Goal: Task Accomplishment & Management: Complete application form

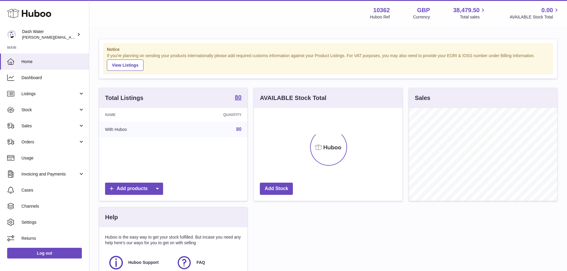
scroll to position [93, 149]
click at [46, 139] on link "Orders" at bounding box center [44, 142] width 89 height 16
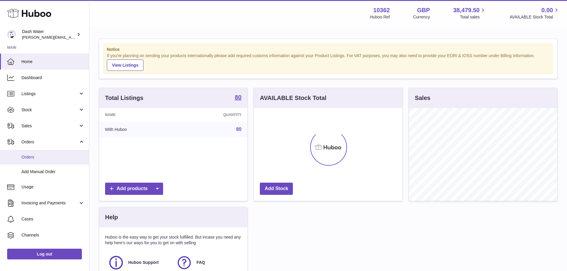
click at [45, 159] on span "Orders" at bounding box center [52, 158] width 63 height 6
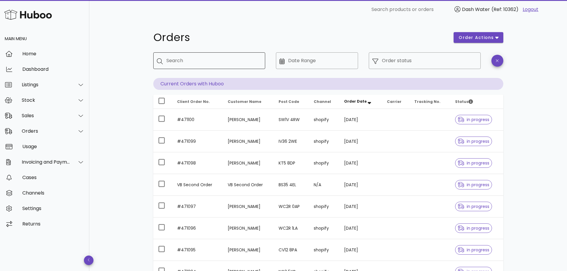
click at [208, 57] on input "Search" at bounding box center [213, 61] width 94 height 10
type input "**********"
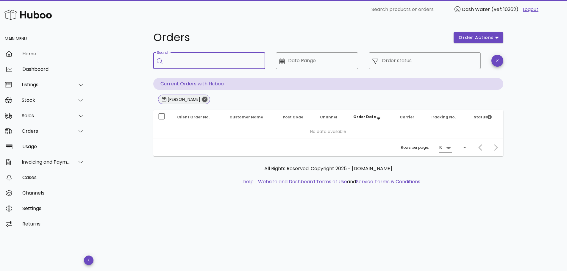
click at [205, 100] on icon "Close" at bounding box center [204, 99] width 5 height 5
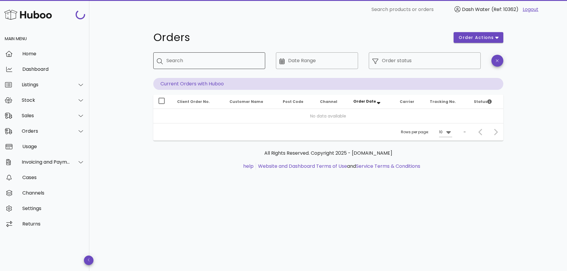
click at [197, 66] on div "Search" at bounding box center [213, 60] width 94 height 17
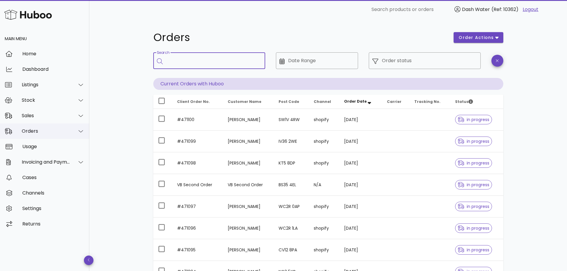
click at [52, 133] on div "Orders" at bounding box center [46, 131] width 49 height 6
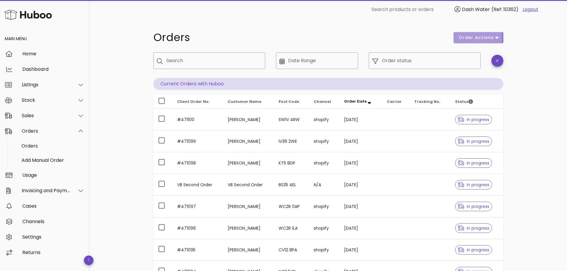
click at [476, 41] on button "order actions" at bounding box center [478, 37] width 49 height 11
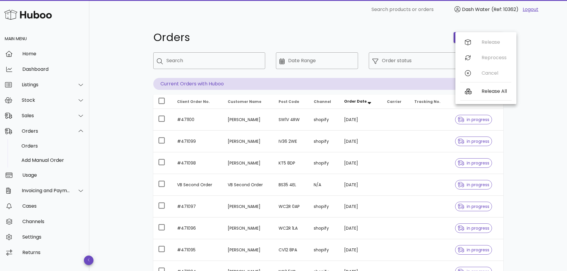
click at [414, 44] on div "Orders" at bounding box center [300, 38] width 301 height 18
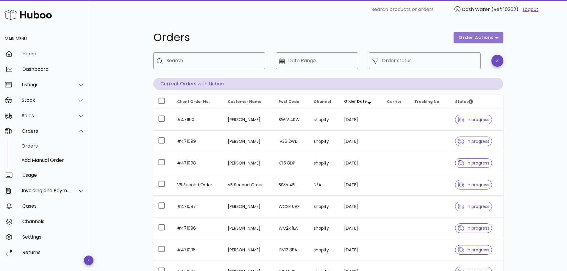
click at [482, 36] on span "order actions" at bounding box center [477, 38] width 36 height 6
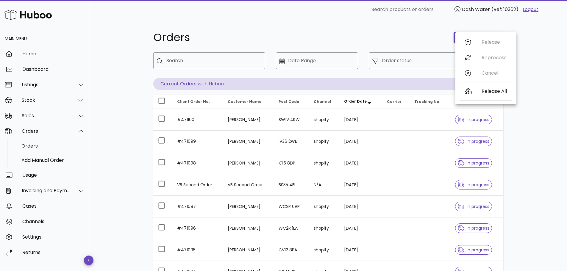
click at [374, 46] on div "Orders" at bounding box center [300, 38] width 301 height 18
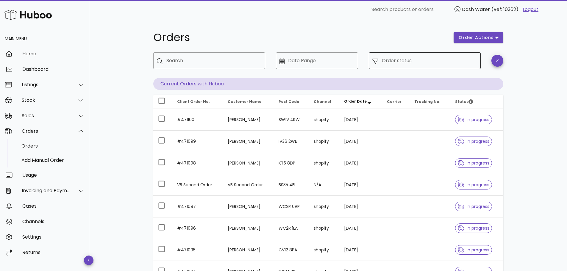
click at [378, 68] on div "​ Order status" at bounding box center [425, 60] width 112 height 17
click at [381, 62] on div at bounding box center [378, 60] width 10 height 7
click at [219, 62] on input "Search" at bounding box center [213, 61] width 94 height 10
click at [285, 62] on div "​ Date Range" at bounding box center [317, 60] width 82 height 17
click at [284, 62] on icon at bounding box center [282, 61] width 5 height 6
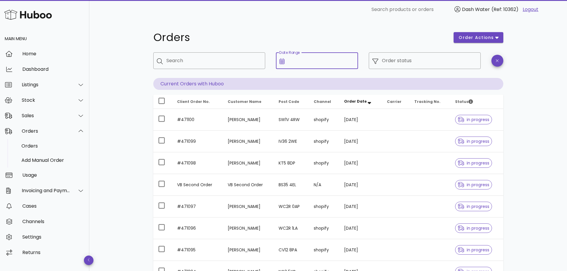
click at [290, 63] on input "Date Range" at bounding box center [321, 61] width 66 height 10
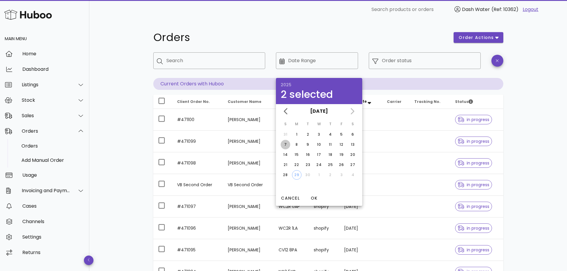
click at [287, 144] on div "7" at bounding box center [286, 144] width 10 height 5
click at [349, 154] on div "20" at bounding box center [353, 154] width 10 height 5
type input "**********"
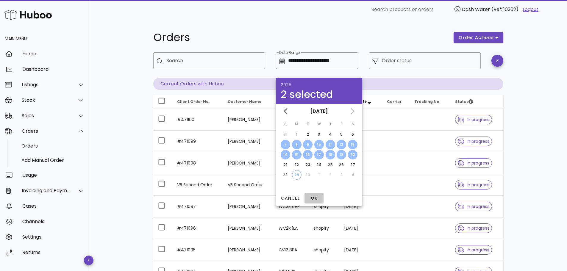
click at [315, 196] on span "OK" at bounding box center [314, 198] width 14 height 6
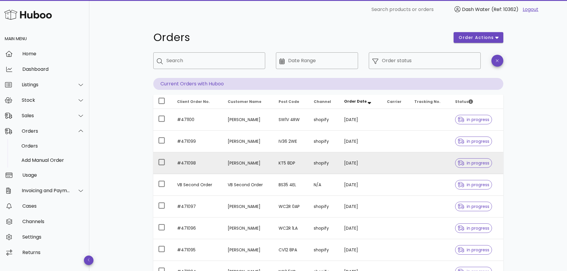
type input "**********"
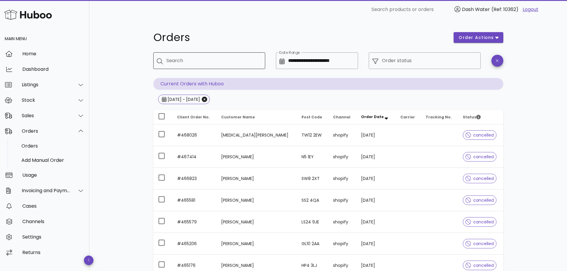
click at [235, 64] on input "Search" at bounding box center [213, 61] width 94 height 10
type input "*****"
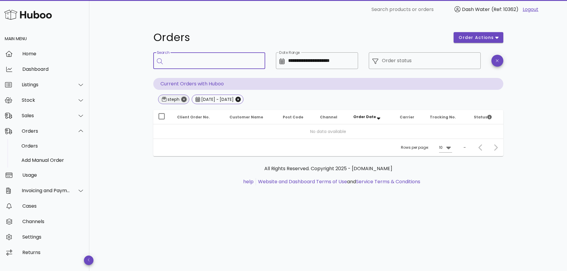
click at [184, 99] on icon "Close" at bounding box center [183, 99] width 5 height 5
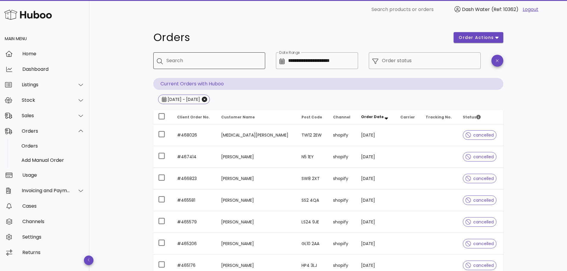
click at [221, 57] on input "Search" at bounding box center [213, 61] width 94 height 10
type input "*******"
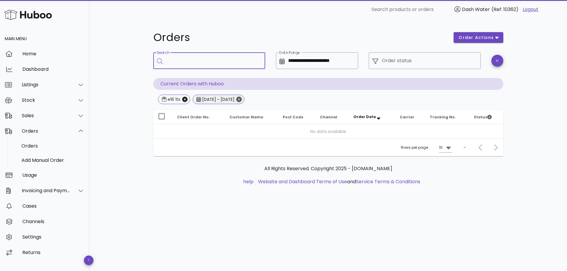
click at [242, 97] on icon "Close" at bounding box center [238, 99] width 5 height 5
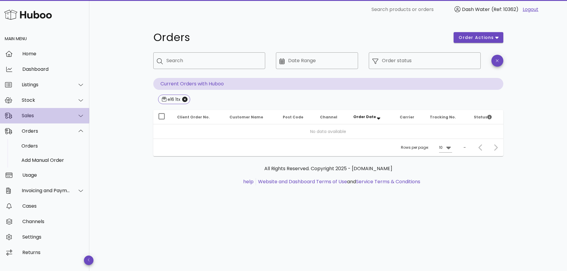
click at [35, 117] on div "Sales" at bounding box center [46, 116] width 49 height 6
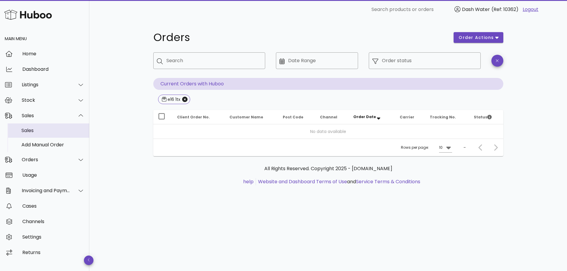
click at [37, 128] on div "Sales" at bounding box center [52, 131] width 63 height 6
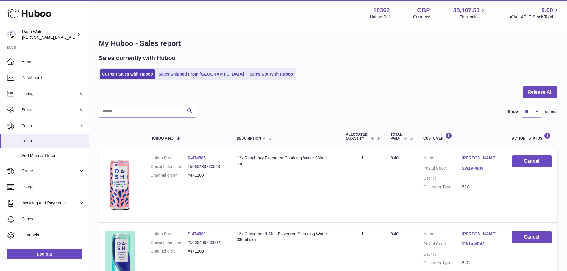
click at [130, 104] on div at bounding box center [328, 95] width 459 height 19
click at [132, 113] on input "text" at bounding box center [147, 112] width 97 height 12
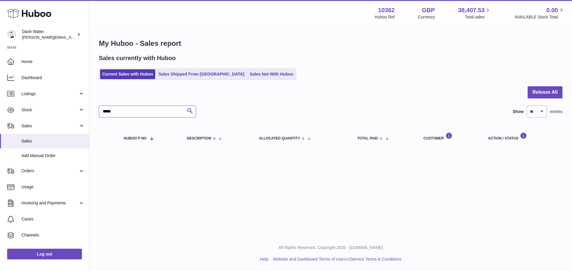
type input "*****"
click at [177, 69] on ul "Current Sales with Huboo Sales Shipped From Huboo Sales Not With Huboo" at bounding box center [197, 74] width 197 height 12
click at [177, 72] on link "Sales Shipped From Huboo" at bounding box center [201, 74] width 90 height 10
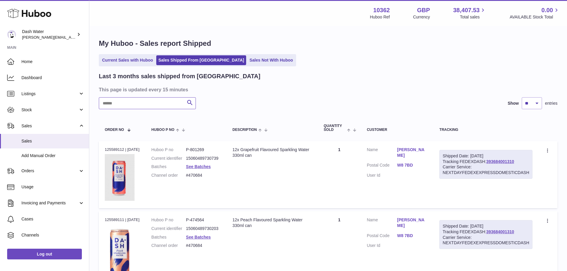
click at [144, 107] on input "text" at bounding box center [147, 103] width 97 height 12
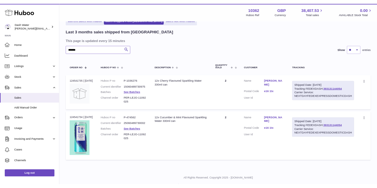
scroll to position [48, 0]
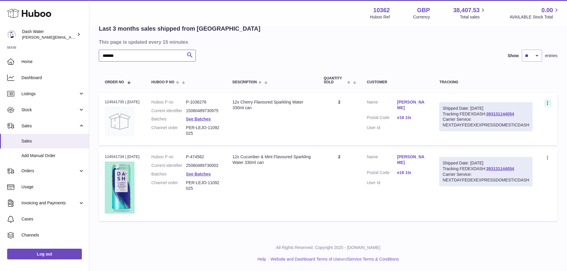
type input "*******"
click at [546, 104] on icon at bounding box center [548, 104] width 7 height 6
click at [449, 112] on div "Shipped Date: 12th Sep 2025 Tracking FEDEXDASH: 393131144054 Carrier Service: N…" at bounding box center [486, 116] width 93 height 29
drag, startPoint x: 480, startPoint y: 104, endPoint x: 487, endPoint y: 110, distance: 9.5
click at [480, 104] on div "Shipped Date: 12th Sep 2025 Tracking FEDEXDASH: 393131144054 Carrier Service: N…" at bounding box center [486, 116] width 93 height 29
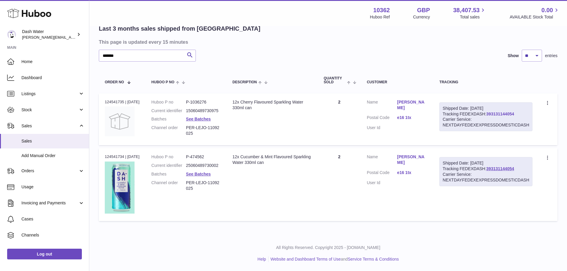
click at [491, 114] on link "393131144054" at bounding box center [501, 114] width 28 height 5
drag, startPoint x: 200, startPoint y: 135, endPoint x: 188, endPoint y: 127, distance: 13.8
click at [188, 127] on dl "Huboo P no P-1036276 Current identifier 15060489730975 Batches See Batches Chan…" at bounding box center [186, 119] width 69 height 40
copy dl "PER-LEJO-11092025"
drag, startPoint x: 155, startPoint y: 56, endPoint x: 75, endPoint y: 51, distance: 80.8
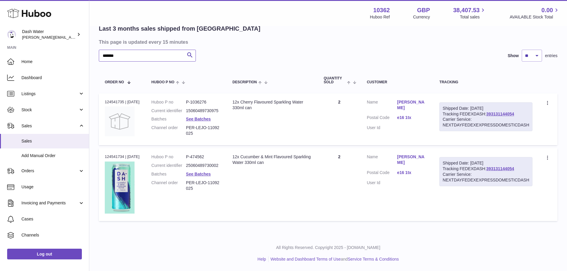
click at [75, 51] on div "Huboo Dash Water james@dash-water.com Main Home Dashboard Listings Not with Hub…" at bounding box center [283, 111] width 567 height 319
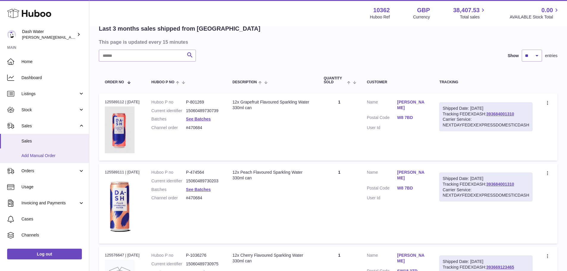
click at [38, 156] on span "Add Manual Order" at bounding box center [52, 156] width 63 height 6
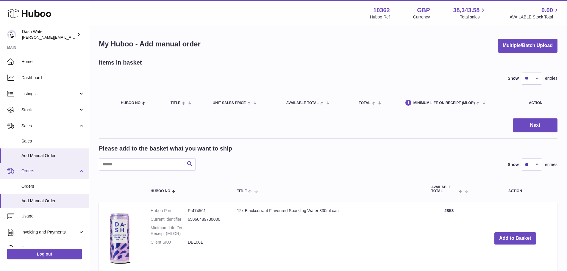
click at [33, 170] on span "Orders" at bounding box center [49, 171] width 57 height 6
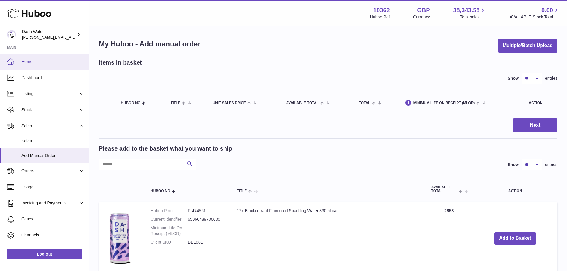
click at [33, 60] on span "Home" at bounding box center [52, 62] width 63 height 6
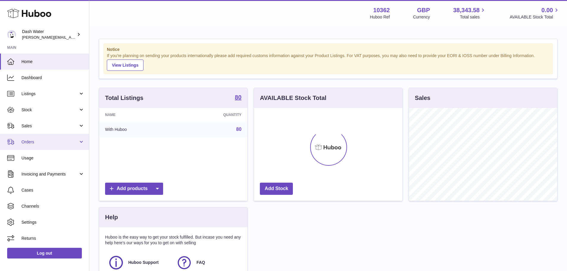
scroll to position [93, 149]
click at [81, 141] on link "Orders" at bounding box center [44, 142] width 89 height 16
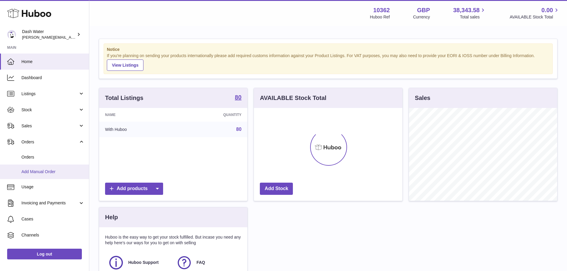
click at [46, 171] on span "Add Manual Order" at bounding box center [52, 172] width 63 height 6
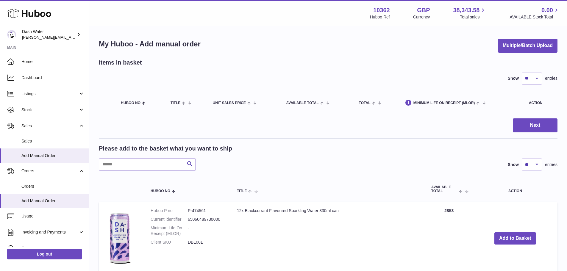
click at [140, 165] on input "text" at bounding box center [147, 165] width 97 height 12
click at [36, 140] on span "Sales" at bounding box center [52, 141] width 63 height 6
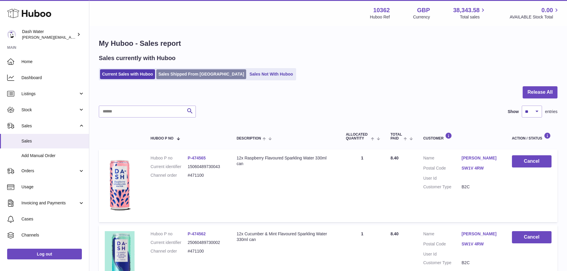
click at [195, 75] on link "Sales Shipped From [GEOGRAPHIC_DATA]" at bounding box center [201, 74] width 90 height 10
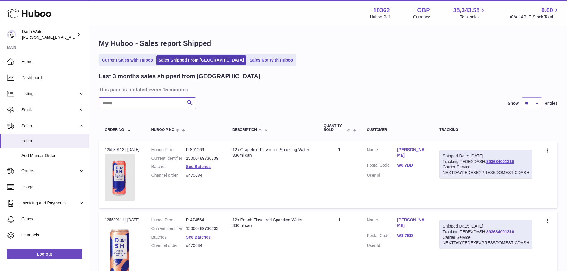
click at [130, 106] on input "text" at bounding box center [147, 103] width 97 height 12
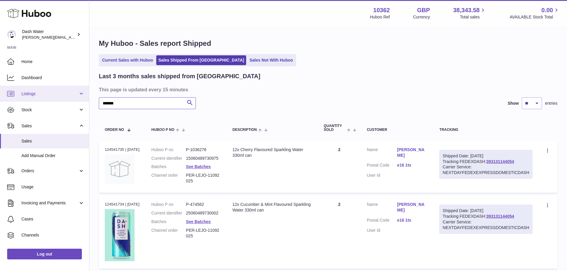
drag, startPoint x: 144, startPoint y: 105, endPoint x: 53, endPoint y: 99, distance: 91.3
click at [54, 99] on div "Huboo Dash Water james@dash-water.com Main Home Dashboard Listings Not with Hub…" at bounding box center [283, 159] width 567 height 319
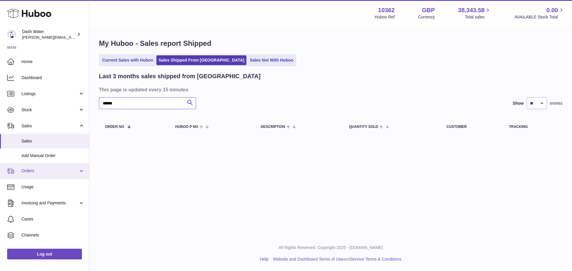
type input "******"
click at [41, 175] on link "Orders" at bounding box center [44, 171] width 89 height 16
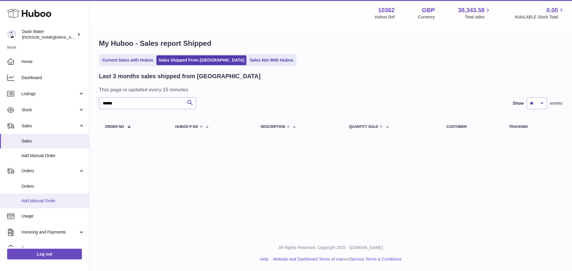
click at [45, 203] on span "Add Manual Order" at bounding box center [52, 201] width 63 height 6
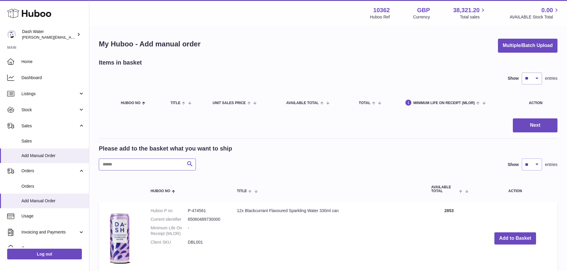
click at [162, 166] on input "text" at bounding box center [147, 165] width 97 height 12
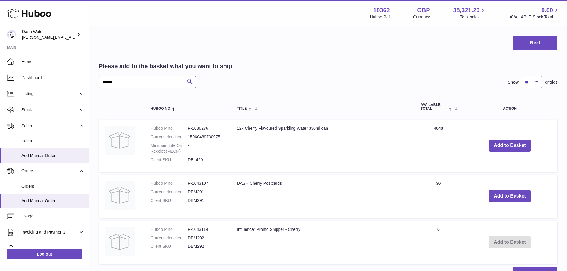
scroll to position [89, 0]
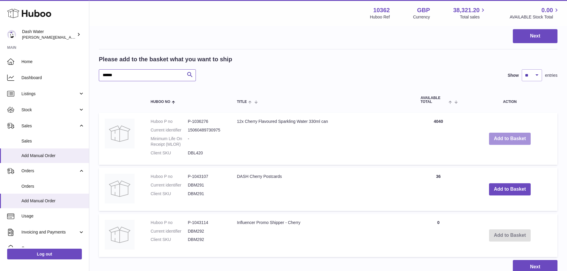
type input "******"
click at [512, 138] on button "Add to Basket" at bounding box center [510, 139] width 42 height 12
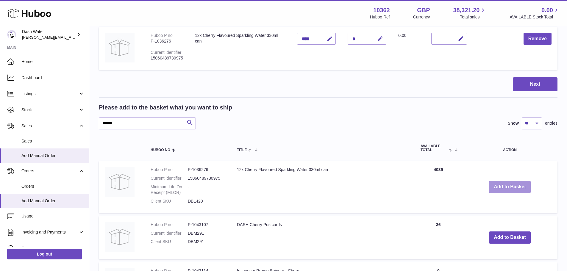
click at [502, 188] on button "Add to Basket" at bounding box center [510, 187] width 42 height 12
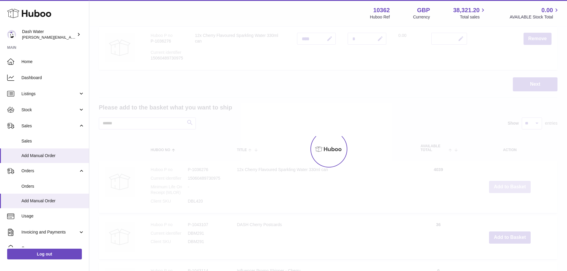
type input "*"
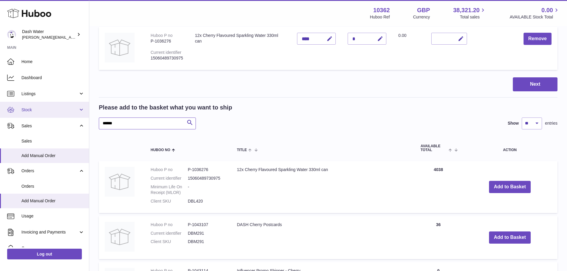
drag, startPoint x: 162, startPoint y: 125, endPoint x: 81, endPoint y: 112, distance: 81.8
click at [82, 112] on div "Huboo Dash Water [PERSON_NAME][EMAIL_ADDRESS][DOMAIN_NAME] Main Home Dashboard …" at bounding box center [283, 140] width 567 height 459
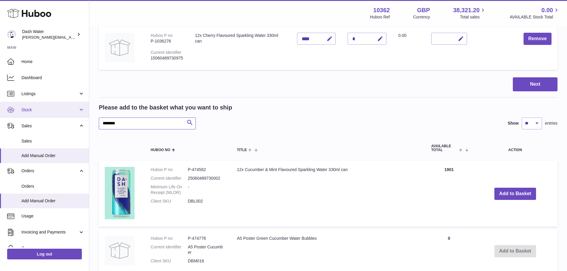
type input "********"
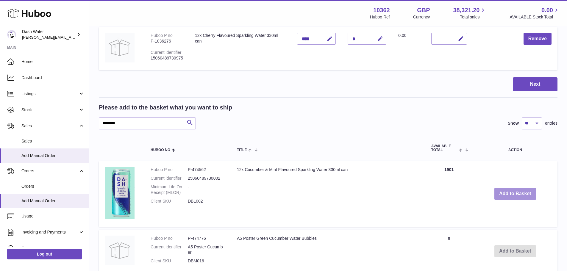
click at [508, 196] on button "Add to Basket" at bounding box center [516, 194] width 42 height 12
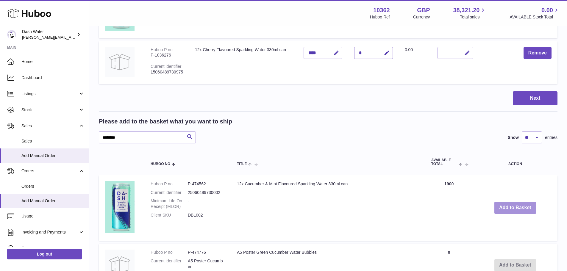
scroll to position [149, 0]
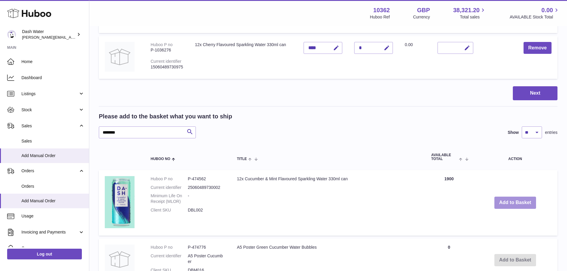
click at [510, 197] on button "Add to Basket" at bounding box center [516, 203] width 42 height 12
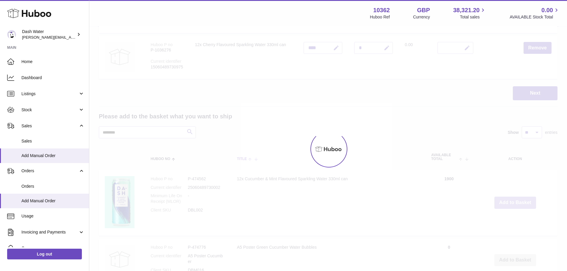
type input "*"
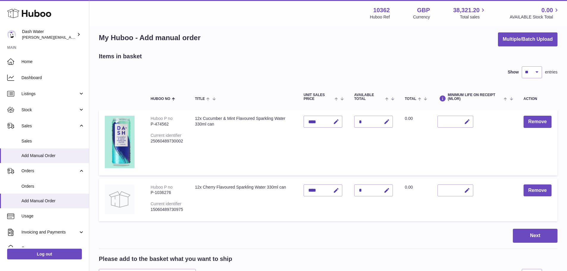
scroll to position [0, 0]
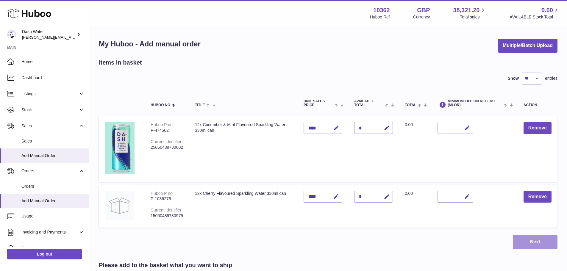
click at [521, 239] on button "Next" at bounding box center [535, 242] width 45 height 14
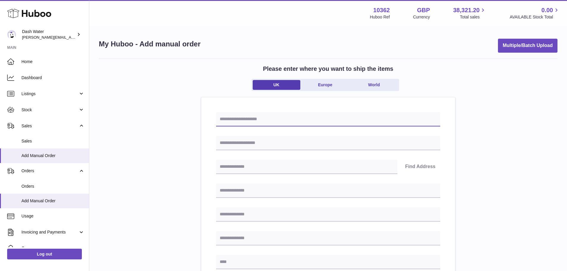
click at [268, 122] on input "text" at bounding box center [328, 119] width 224 height 14
paste input "**********"
type input "**********"
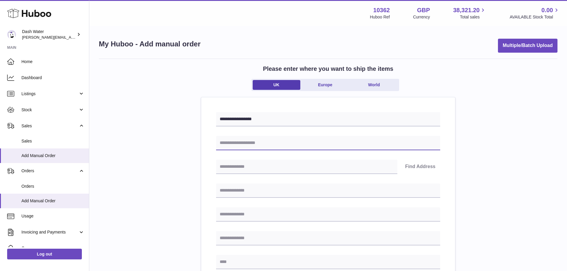
click at [258, 145] on input "text" at bounding box center [328, 143] width 224 height 14
type input "**********"
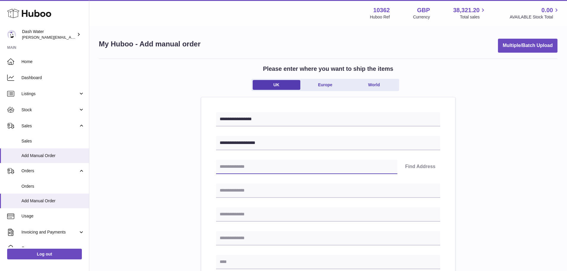
click at [267, 169] on input "text" at bounding box center [306, 167] width 181 height 14
type input "*******"
click at [423, 163] on button "Find Address" at bounding box center [421, 167] width 40 height 14
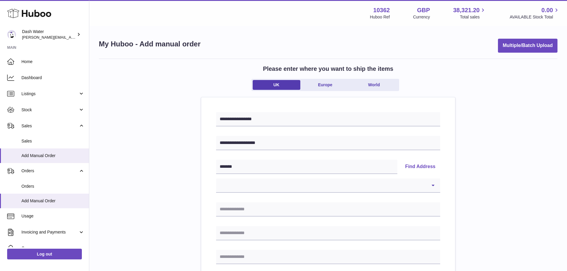
click at [416, 166] on button "Find Address" at bounding box center [421, 167] width 40 height 14
drag, startPoint x: 433, startPoint y: 183, endPoint x: 409, endPoint y: 183, distance: 24.1
click at [433, 183] on select "**********" at bounding box center [328, 186] width 224 height 14
select select "*"
click at [216, 179] on select "**********" at bounding box center [328, 186] width 224 height 14
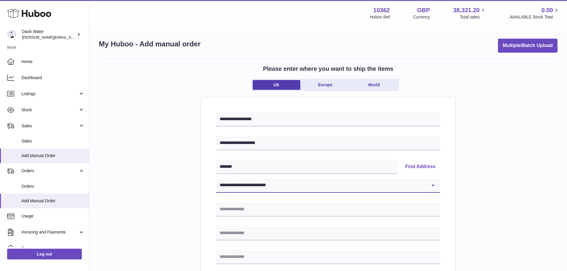
type input "**********"
type input "******"
type input "*******"
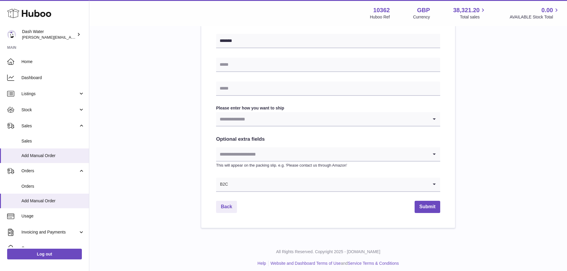
scroll to position [268, 0]
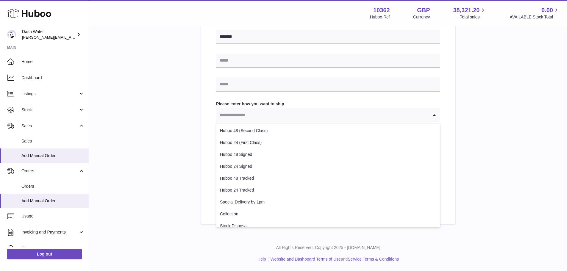
click at [263, 116] on input "Search for option" at bounding box center [322, 115] width 212 height 14
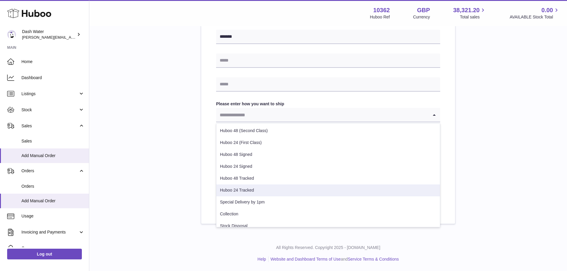
click at [251, 191] on li "Huboo 24 Tracked" at bounding box center [329, 191] width 224 height 12
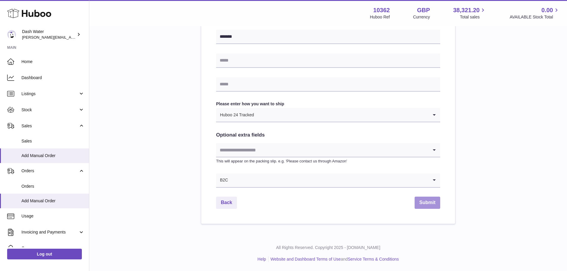
click at [435, 205] on button "Submit" at bounding box center [428, 203] width 26 height 12
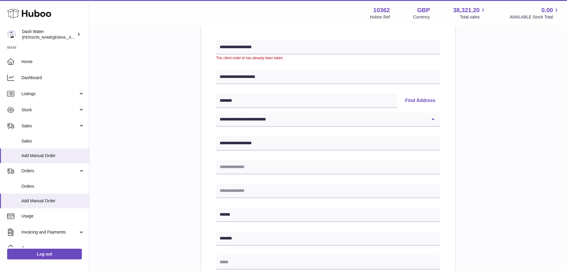
scroll to position [66, 0]
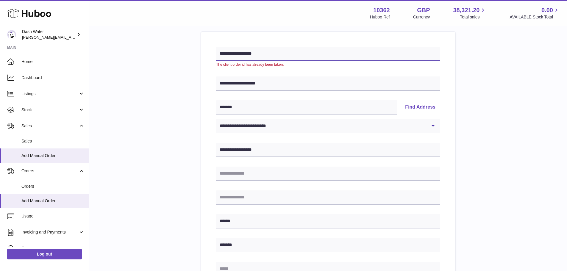
click at [248, 53] on input "**********" at bounding box center [328, 54] width 224 height 14
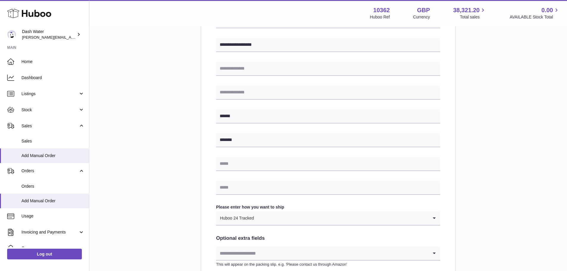
scroll to position [268, 0]
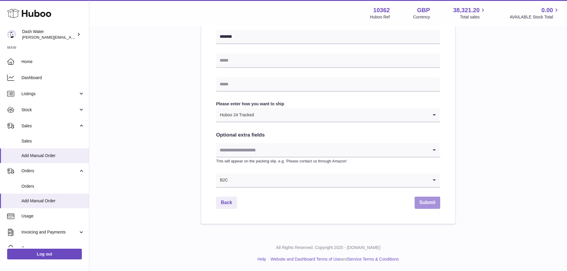
type input "**********"
click at [423, 200] on button "Submit" at bounding box center [428, 203] width 26 height 12
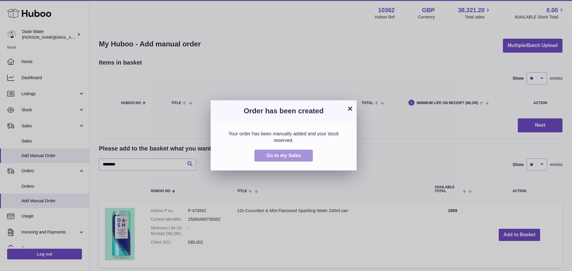
click at [286, 153] on span "Go to my Sales" at bounding box center [283, 155] width 35 height 5
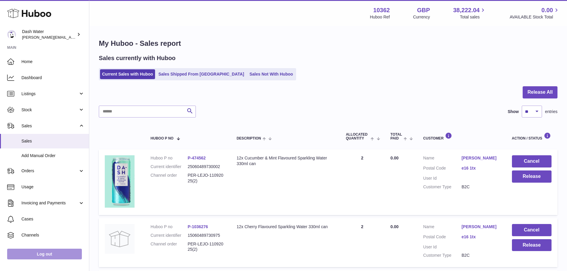
click at [48, 255] on link "Log out" at bounding box center [44, 254] width 75 height 11
